Goal: Information Seeking & Learning: Learn about a topic

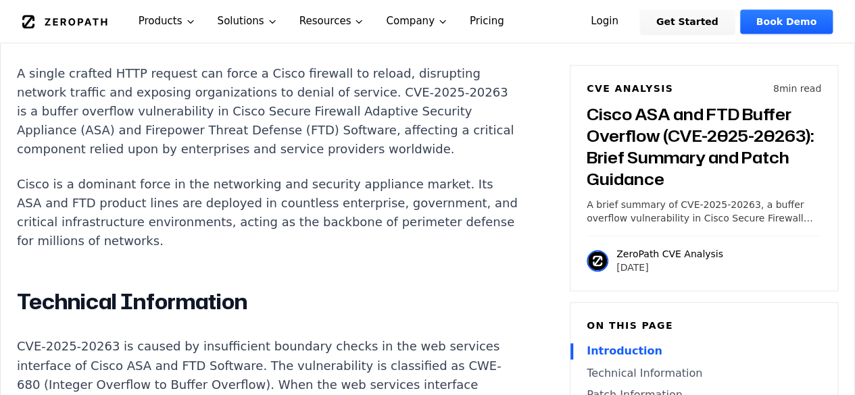
scroll to position [916, 0]
drag, startPoint x: 369, startPoint y: 331, endPoint x: 233, endPoint y: 214, distance: 179.2
click at [233, 214] on p "Cisco is a dominant force in the networking and security appliance market. Its …" at bounding box center [268, 214] width 503 height 76
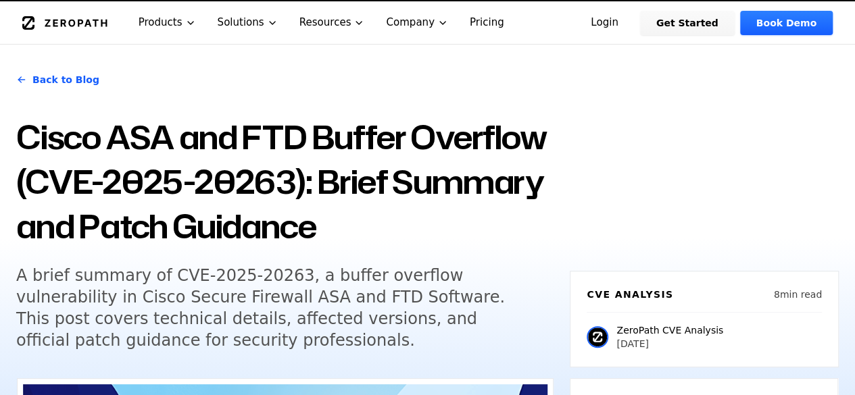
scroll to position [24, 0]
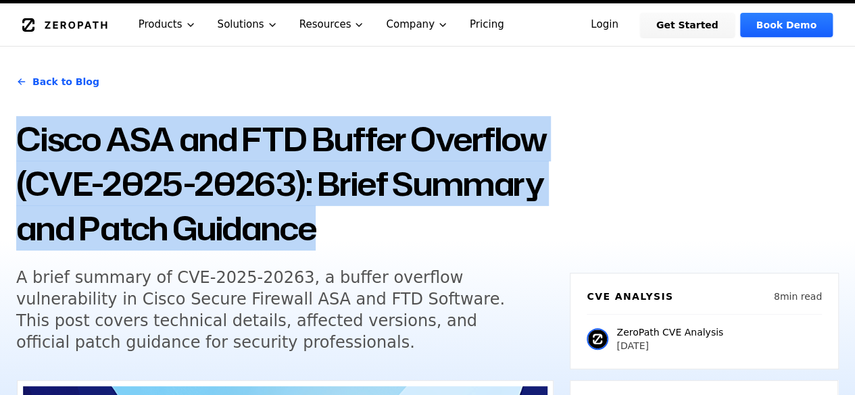
drag, startPoint x: 19, startPoint y: 139, endPoint x: 374, endPoint y: 217, distance: 364.0
click at [374, 217] on h1 "Cisco ASA and FTD Buffer Overflow (CVE-2025-20263): Brief Summary and Patch Gui…" at bounding box center [284, 184] width 537 height 134
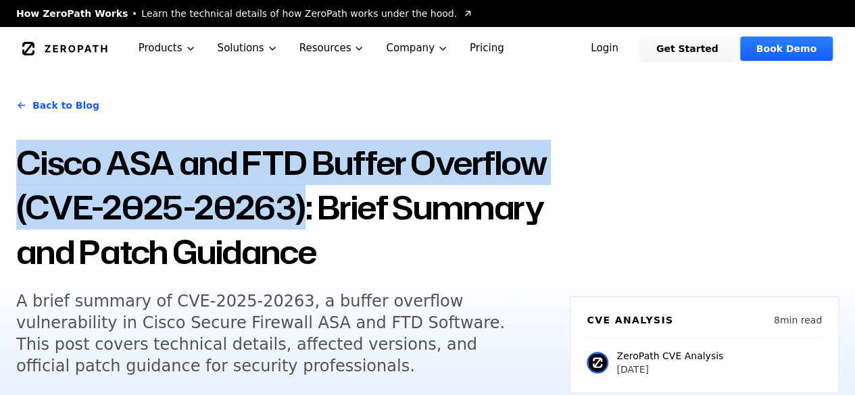
drag, startPoint x: 18, startPoint y: 164, endPoint x: 296, endPoint y: 211, distance: 282.4
click at [296, 211] on h1 "Cisco ASA and FTD Buffer Overflow (CVE-2025-20263): Brief Summary and Patch Gui…" at bounding box center [284, 208] width 537 height 134
copy h1 "Cisco ASA and FTD Buffer Overflow (CVE-2025-20263)"
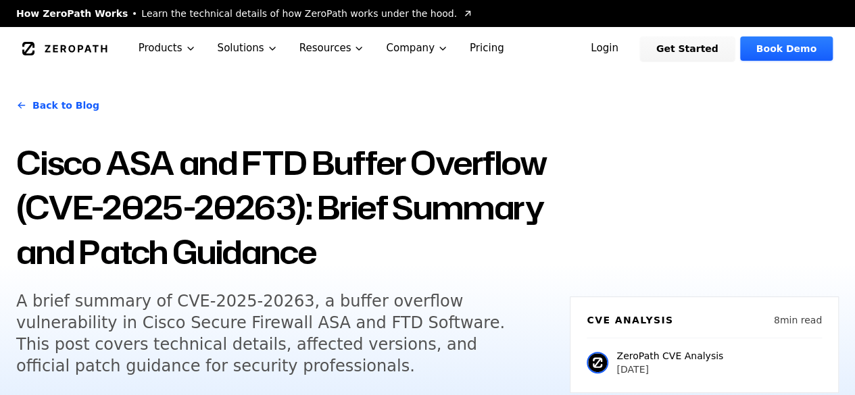
click at [383, 254] on h1 "Cisco ASA and FTD Buffer Overflow (CVE-2025-20263): Brief Summary and Patch Gui…" at bounding box center [284, 208] width 537 height 134
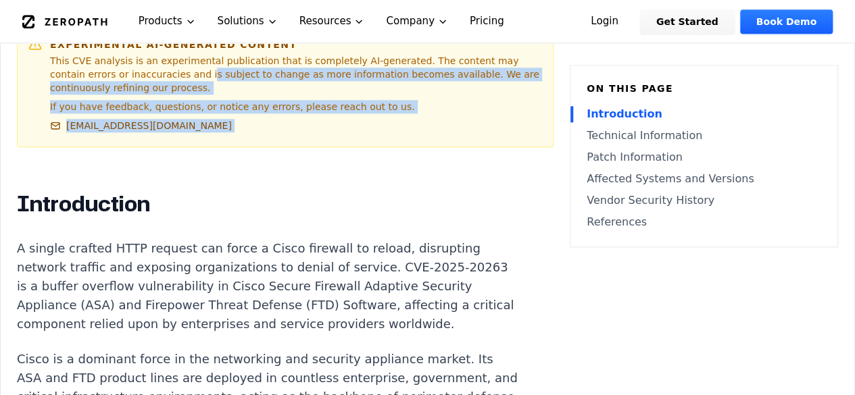
scroll to position [735, 0]
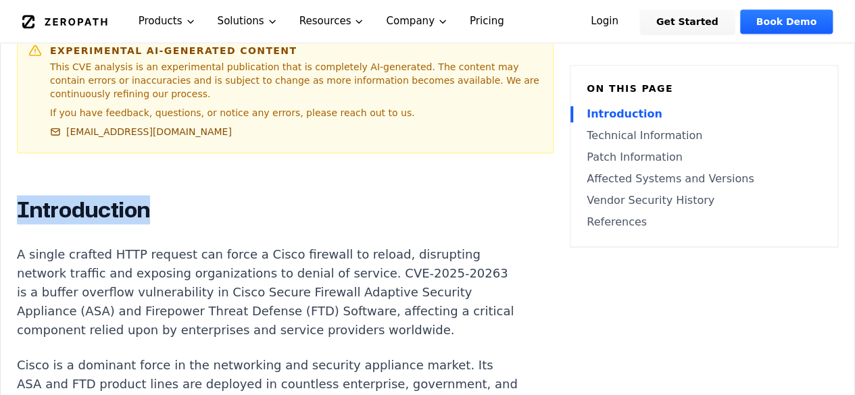
drag, startPoint x: 16, startPoint y: 64, endPoint x: 149, endPoint y: 205, distance: 193.1
copy h2 "Introduction"
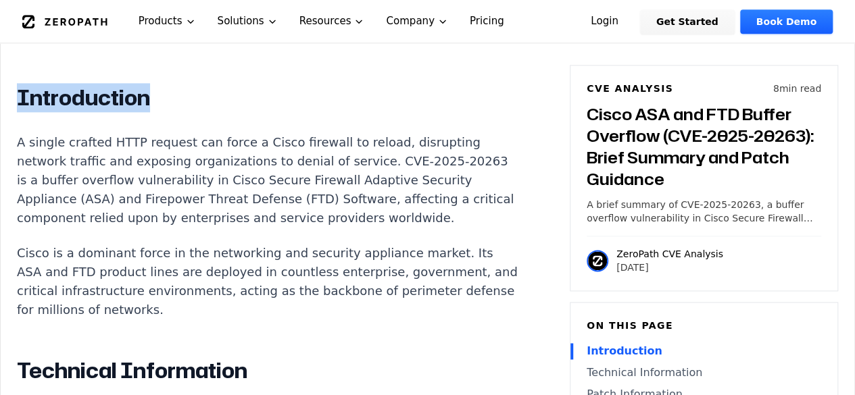
scroll to position [849, 0]
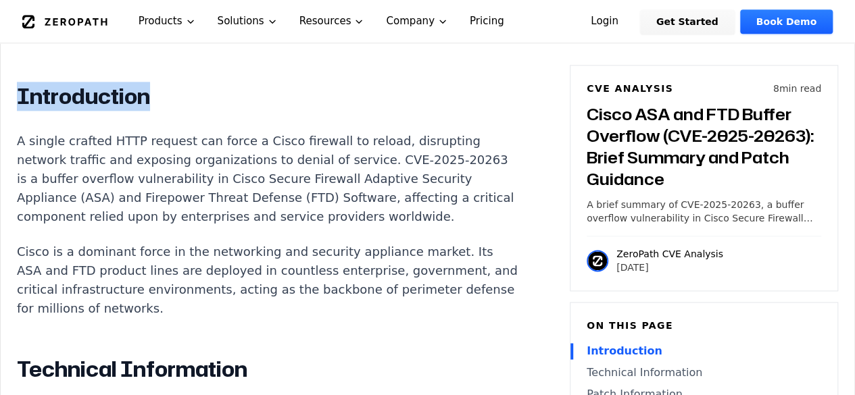
click at [26, 84] on h2 "Introduction" at bounding box center [268, 96] width 503 height 27
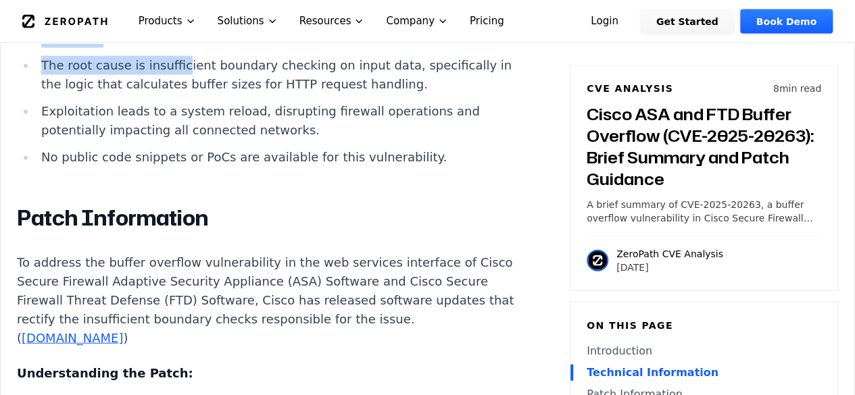
scroll to position [1406, 0]
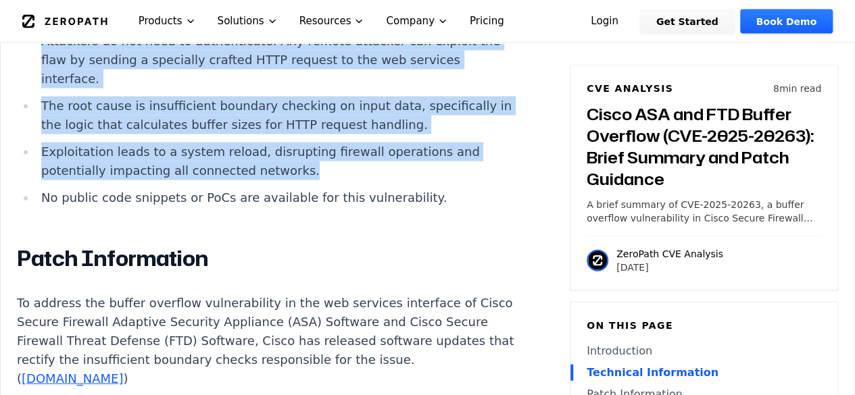
drag, startPoint x: 14, startPoint y: 90, endPoint x: 288, endPoint y: 183, distance: 289.8
click at [291, 180] on li "Exploitation leads to a system reload, disrupting firewall operations and poten…" at bounding box center [278, 162] width 484 height 38
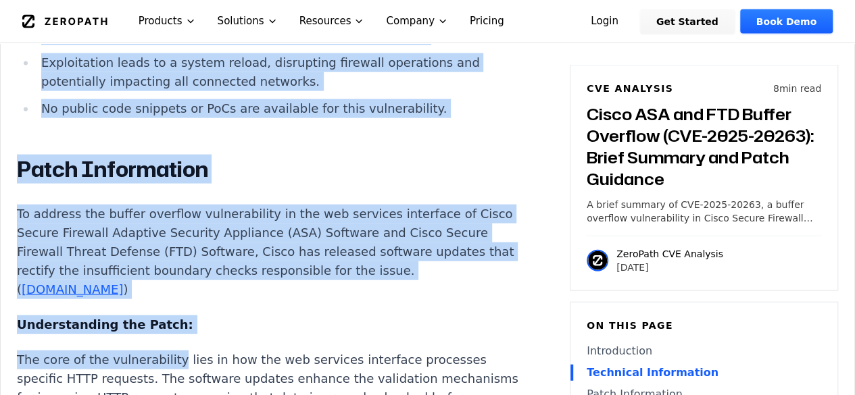
scroll to position [1512, 0]
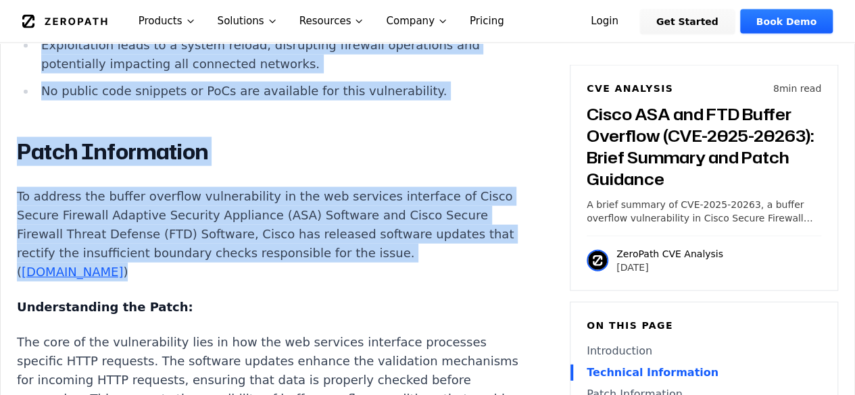
drag, startPoint x: 19, startPoint y: 49, endPoint x: 182, endPoint y: 286, distance: 287.6
copy div "Introduction A single crafted HTTP request can force a Cisco firewall to reload…"
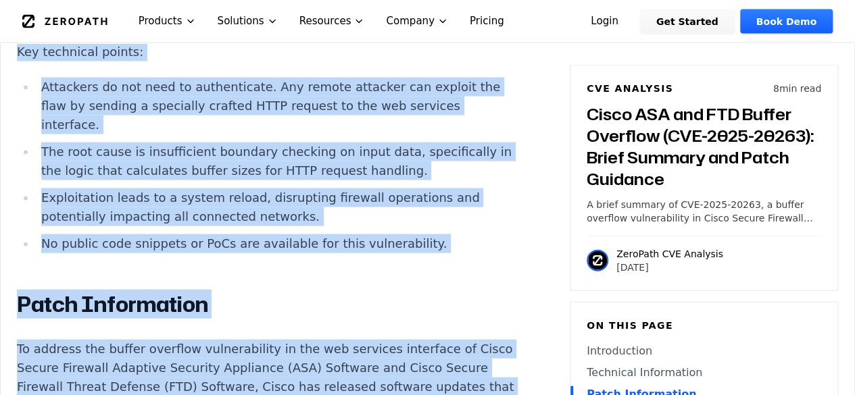
scroll to position [1353, 0]
